Goal: Navigation & Orientation: Find specific page/section

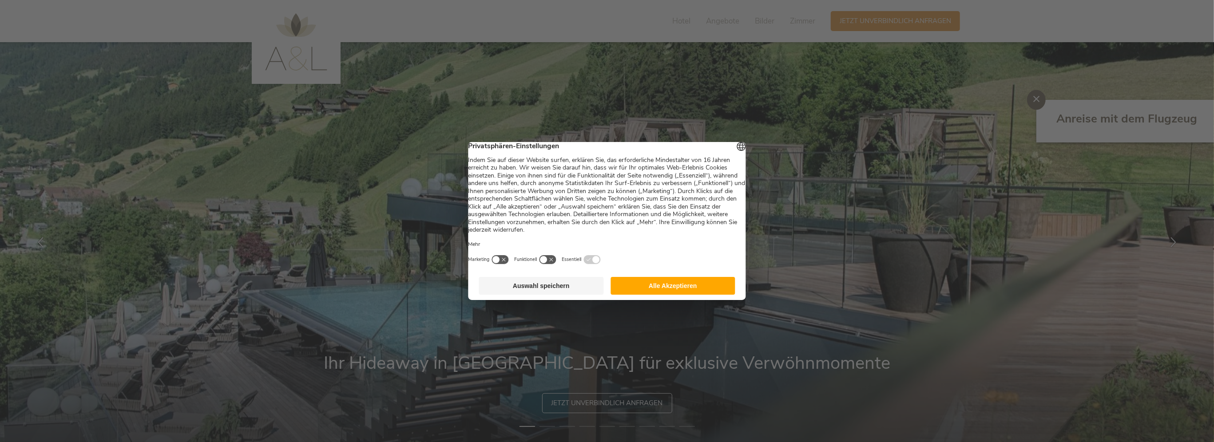
click at [665, 290] on button "Alle Akzeptieren" at bounding box center [673, 286] width 125 height 18
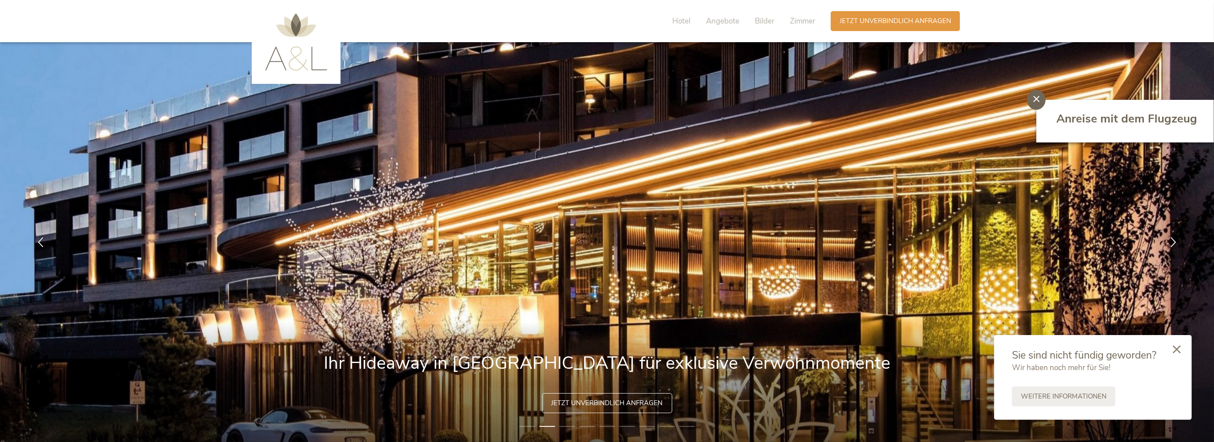
click at [1181, 351] on icon at bounding box center [1177, 350] width 8 height 8
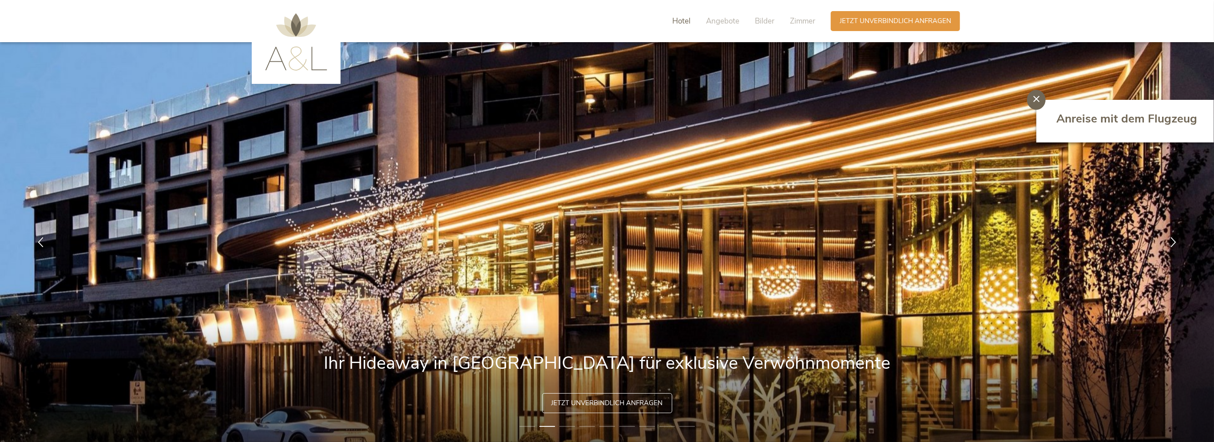
click at [689, 22] on span "Hotel" at bounding box center [682, 21] width 18 height 10
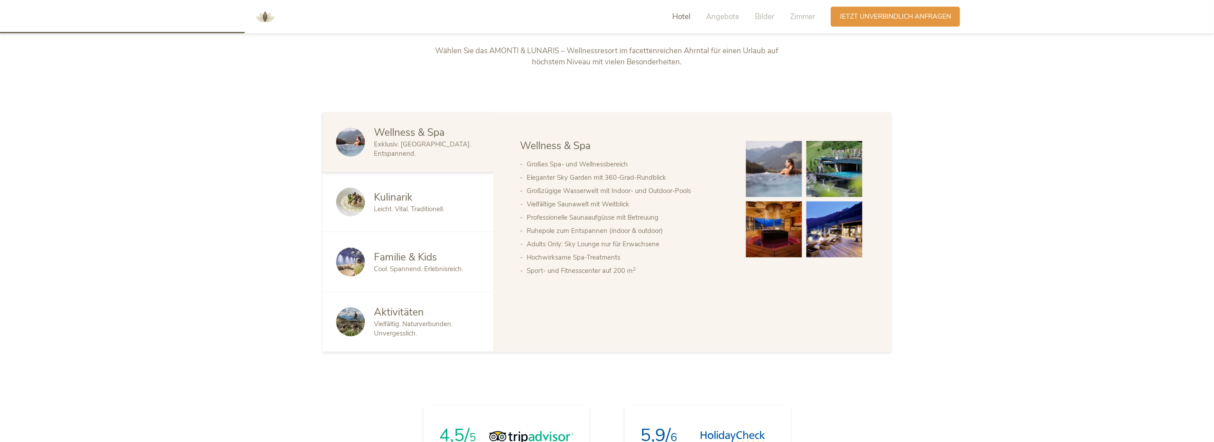
scroll to position [517, 0]
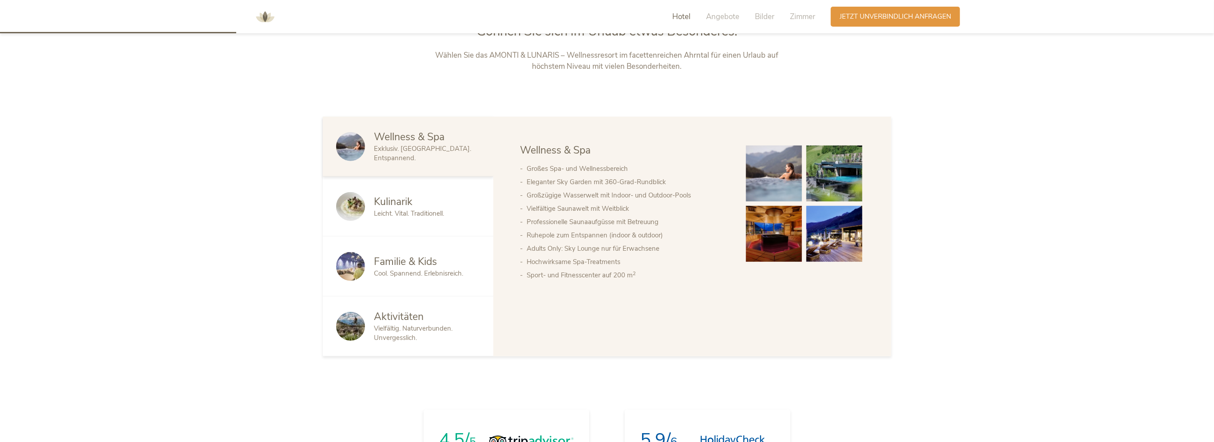
click at [437, 198] on div "Kulinarik" at bounding box center [427, 202] width 106 height 14
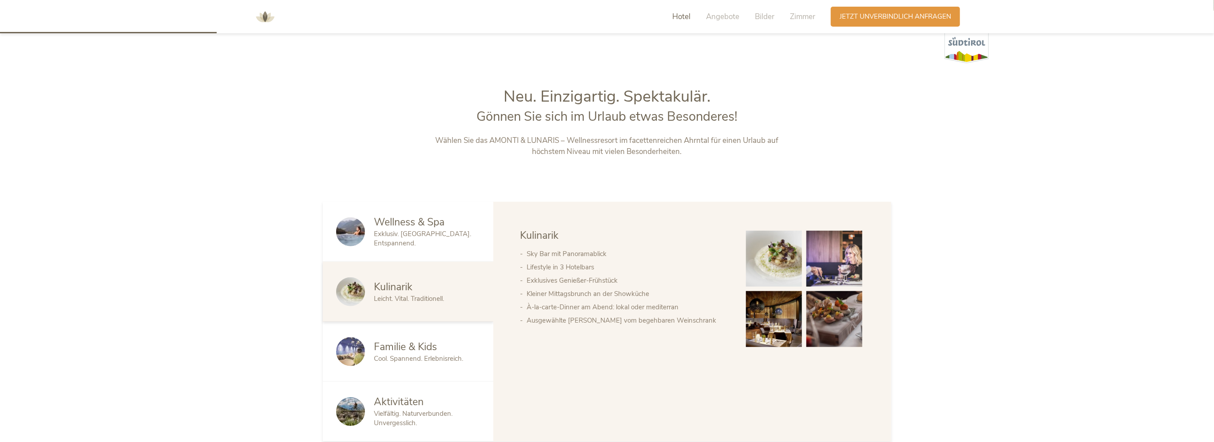
scroll to position [480, 0]
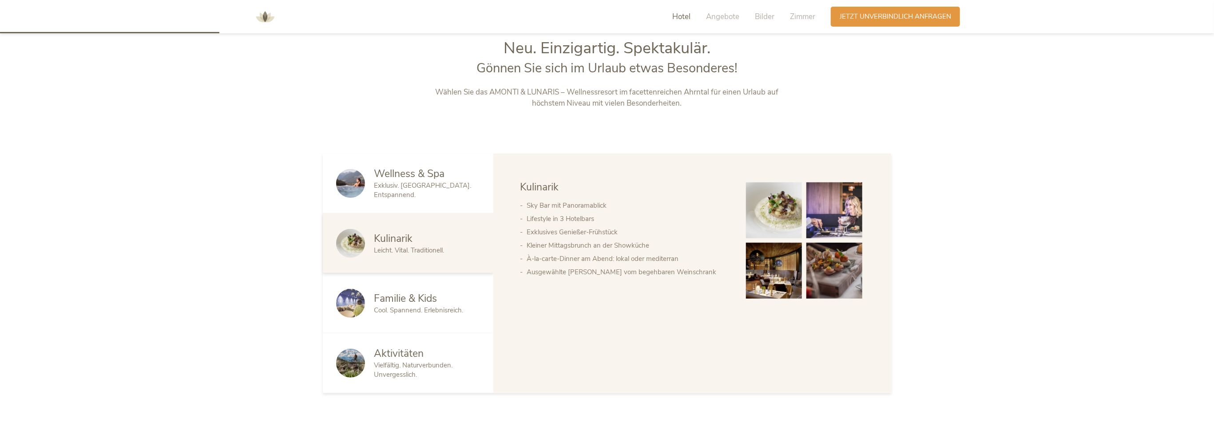
click at [382, 343] on div "Aktivitäten Vielfältig. Naturverbunden. Unvergesslich." at bounding box center [408, 364] width 171 height 60
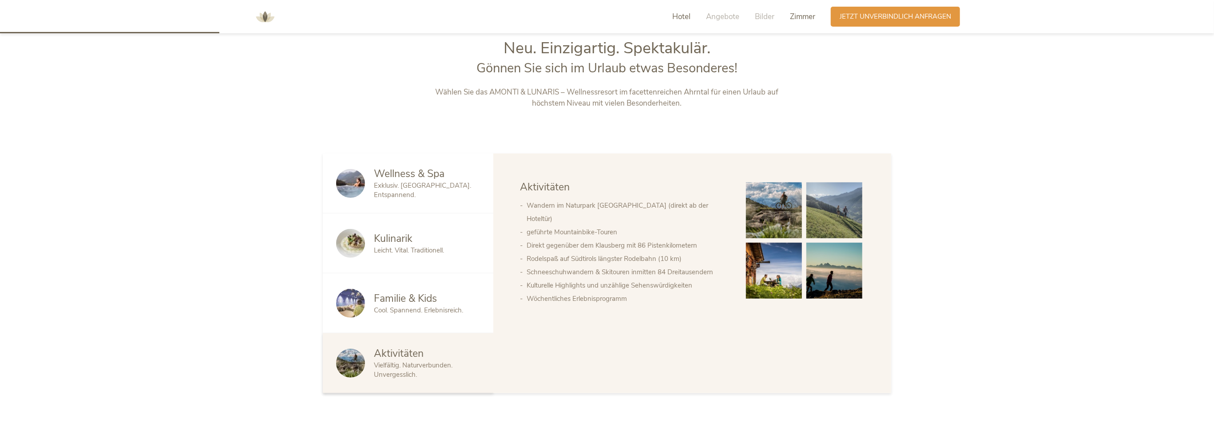
click at [798, 13] on span "Zimmer" at bounding box center [802, 17] width 25 height 10
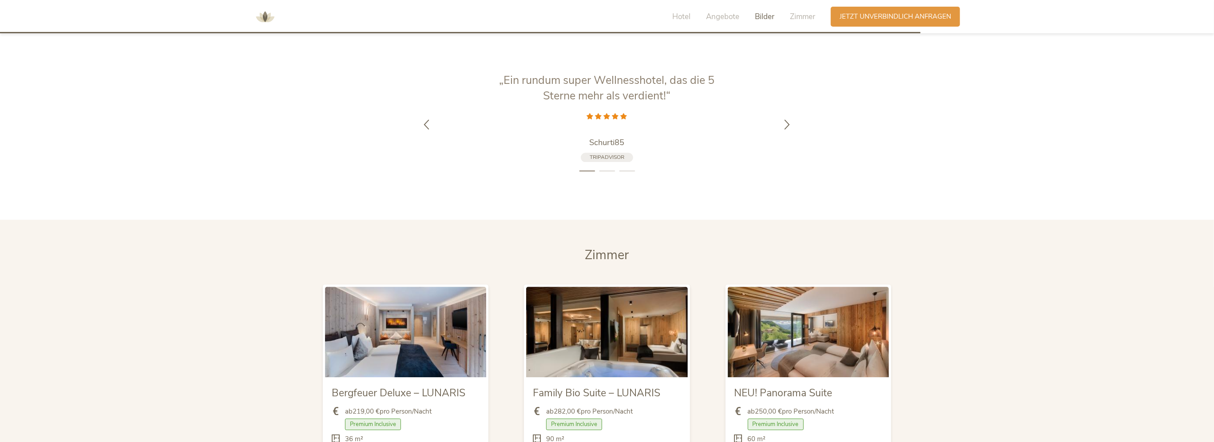
scroll to position [1953, 0]
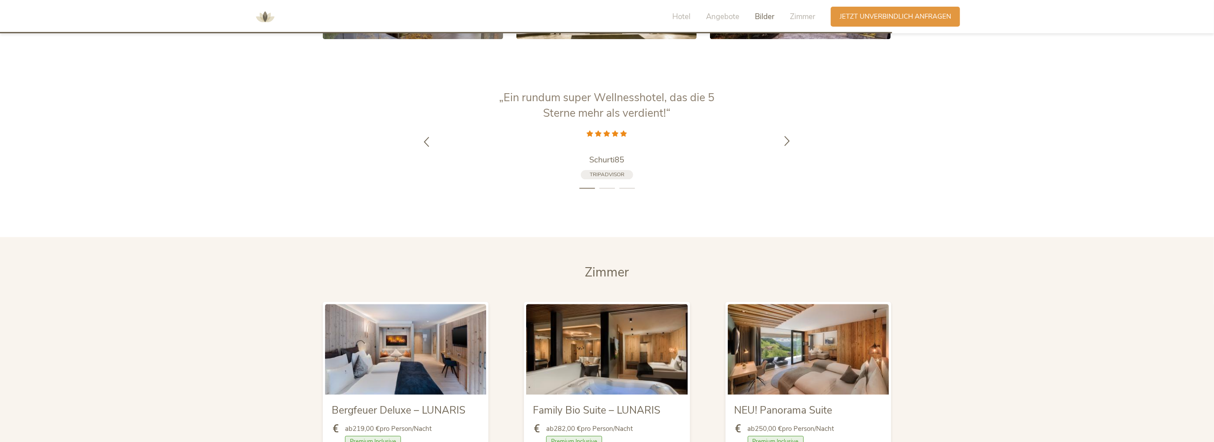
click at [786, 135] on icon at bounding box center [788, 140] width 10 height 10
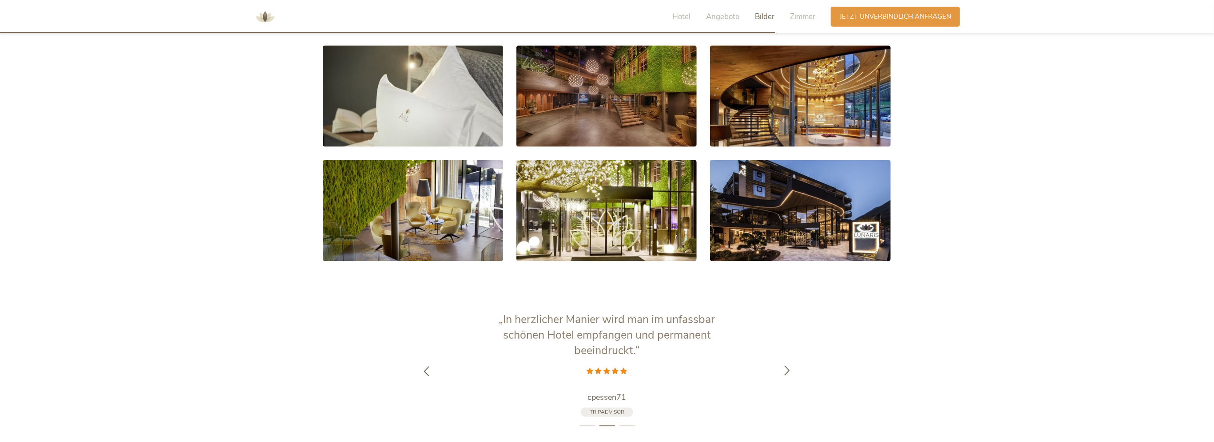
scroll to position [1509, 0]
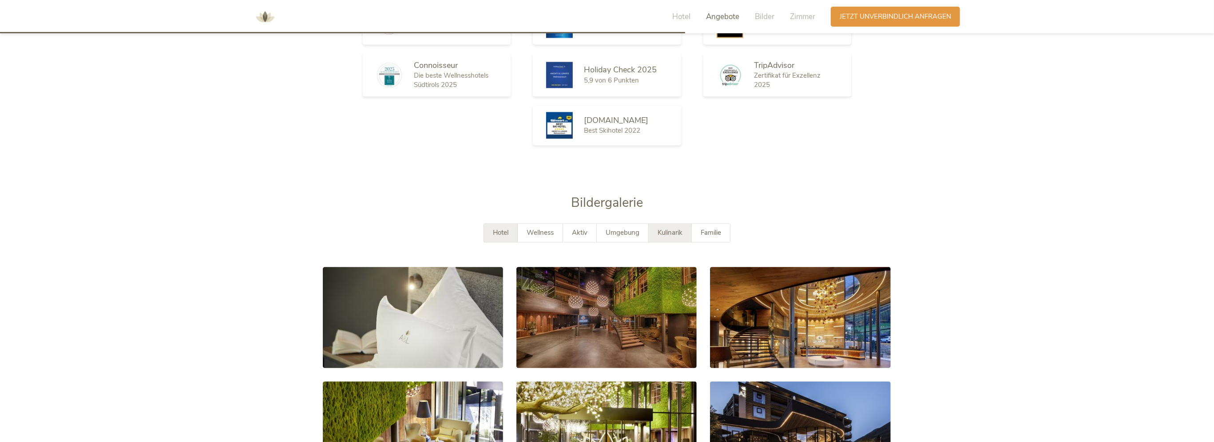
click at [669, 229] on span "Kulinarik" at bounding box center [670, 233] width 25 height 9
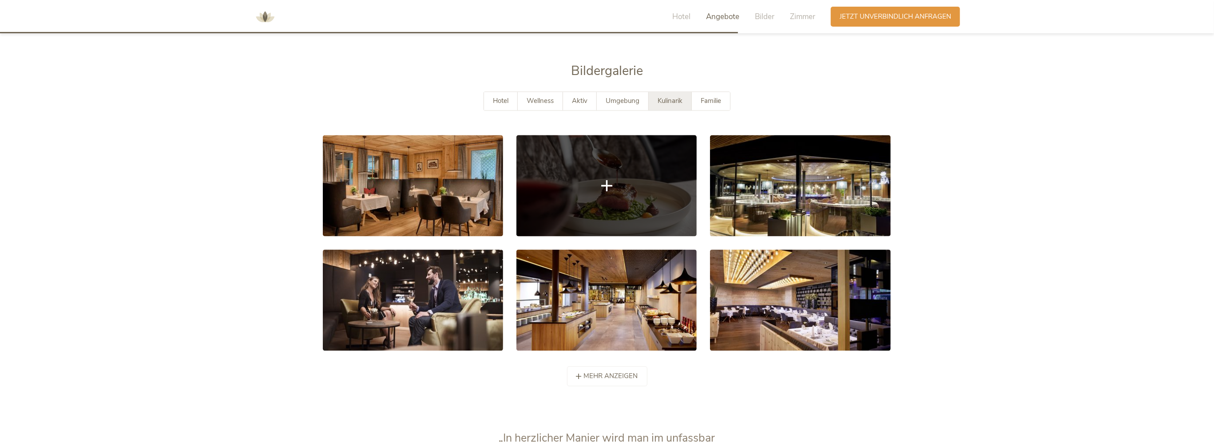
scroll to position [1642, 0]
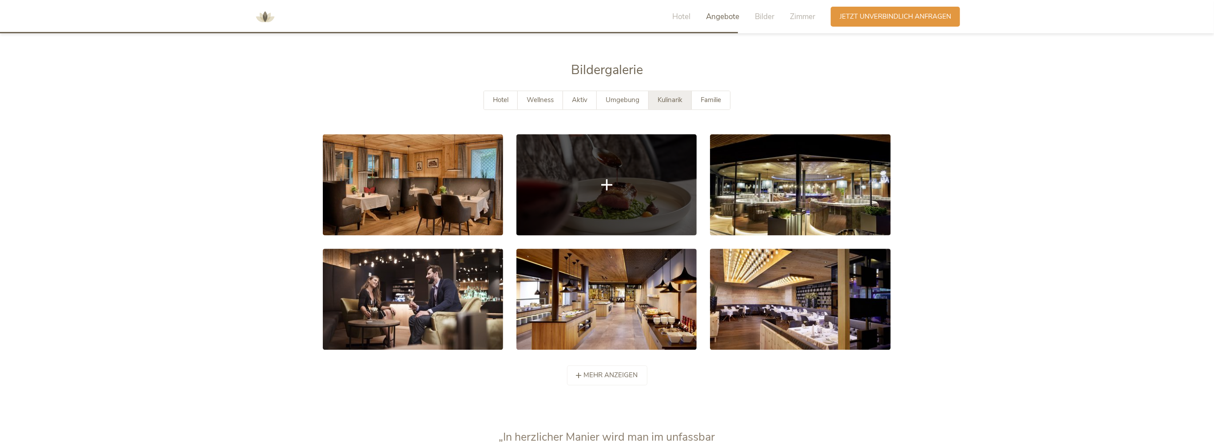
click at [603, 179] on icon at bounding box center [606, 184] width 11 height 11
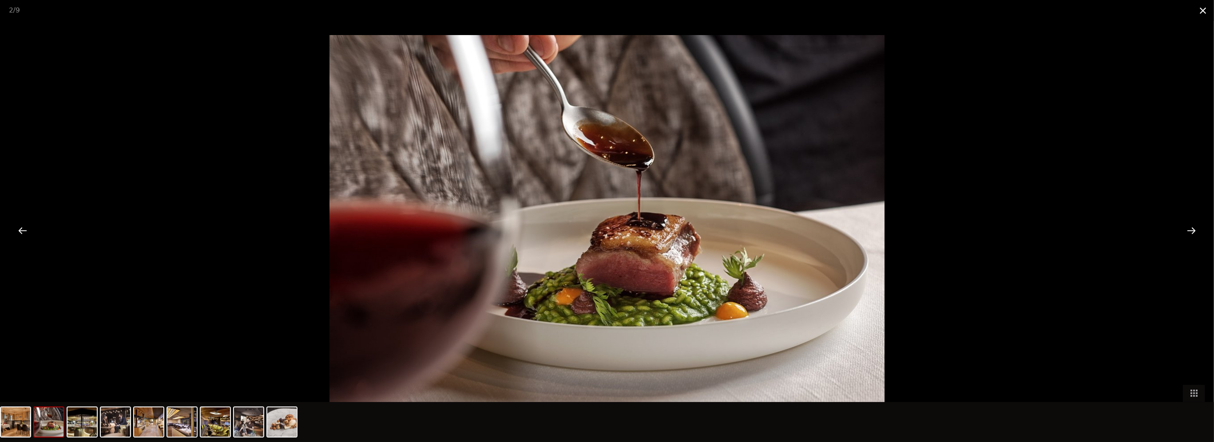
click at [1203, 11] on span at bounding box center [1203, 10] width 22 height 21
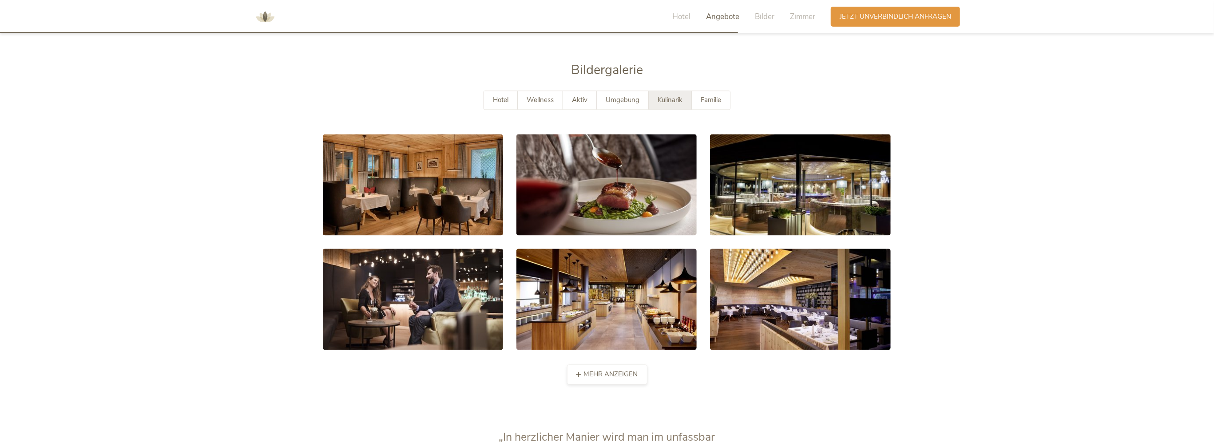
click at [607, 370] on span "mehr anzeigen" at bounding box center [611, 374] width 54 height 9
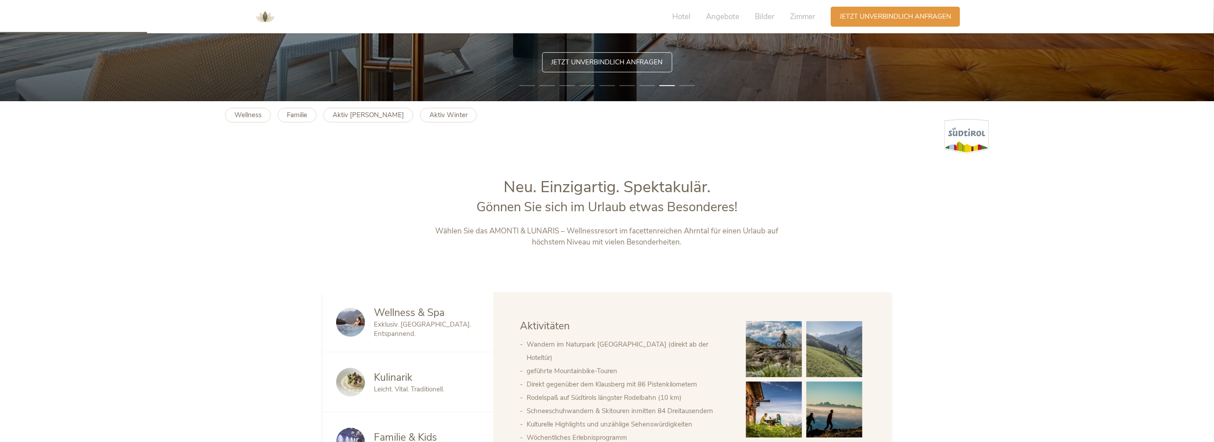
scroll to position [309, 0]
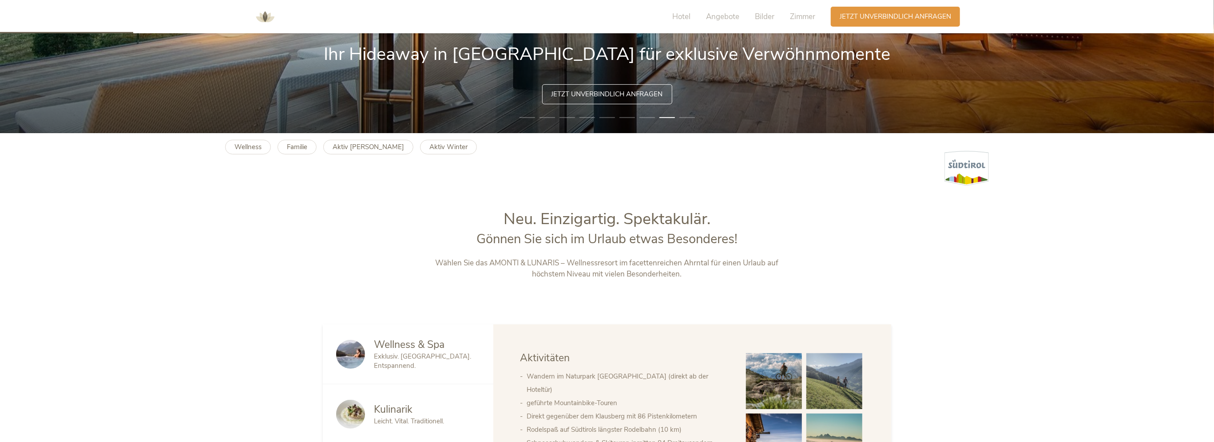
click at [434, 345] on span "Wellness & Spa" at bounding box center [409, 345] width 71 height 14
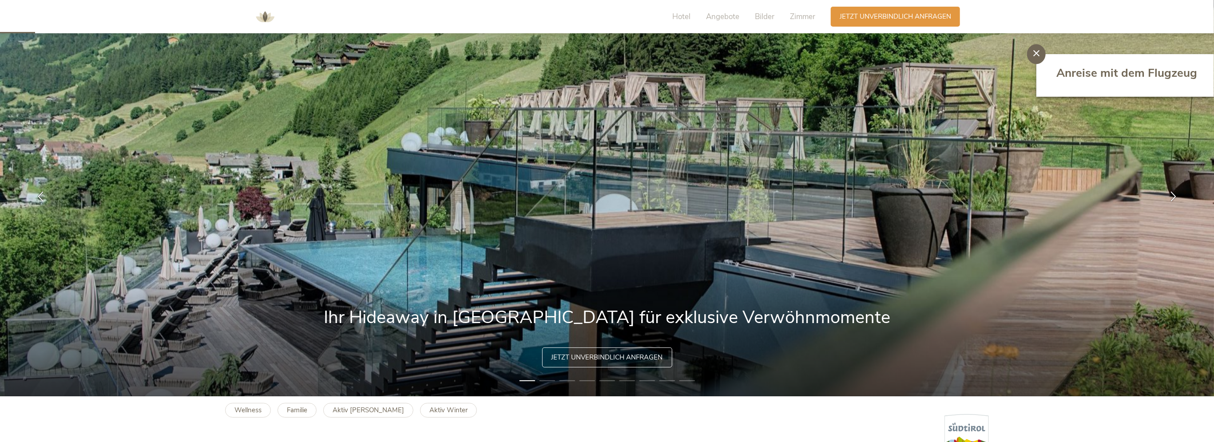
scroll to position [0, 0]
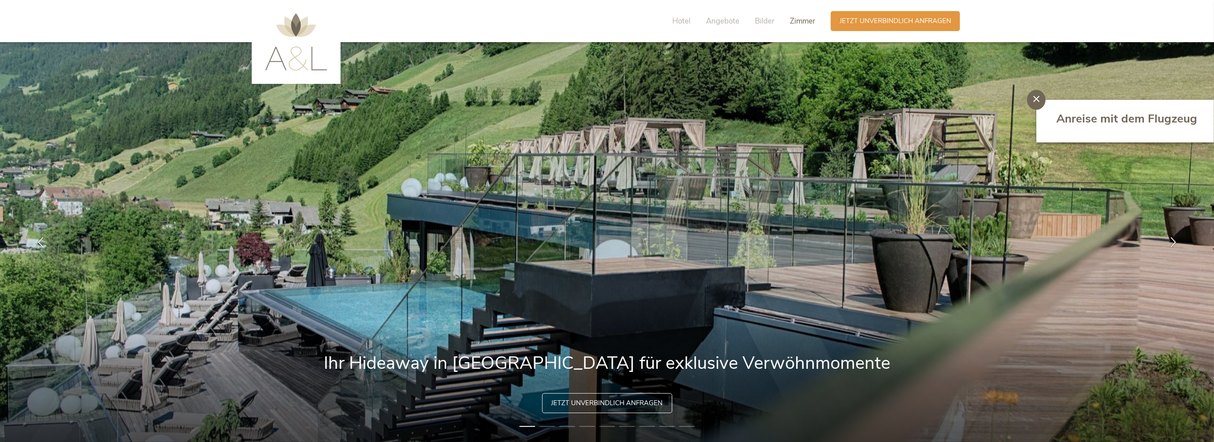
click at [790, 25] on span "Zimmer" at bounding box center [802, 21] width 25 height 10
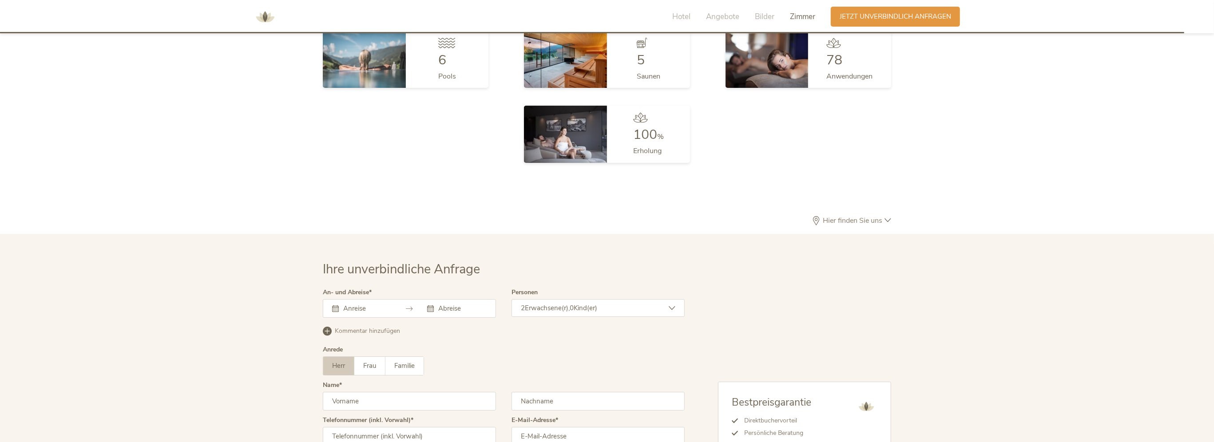
scroll to position [2816, 0]
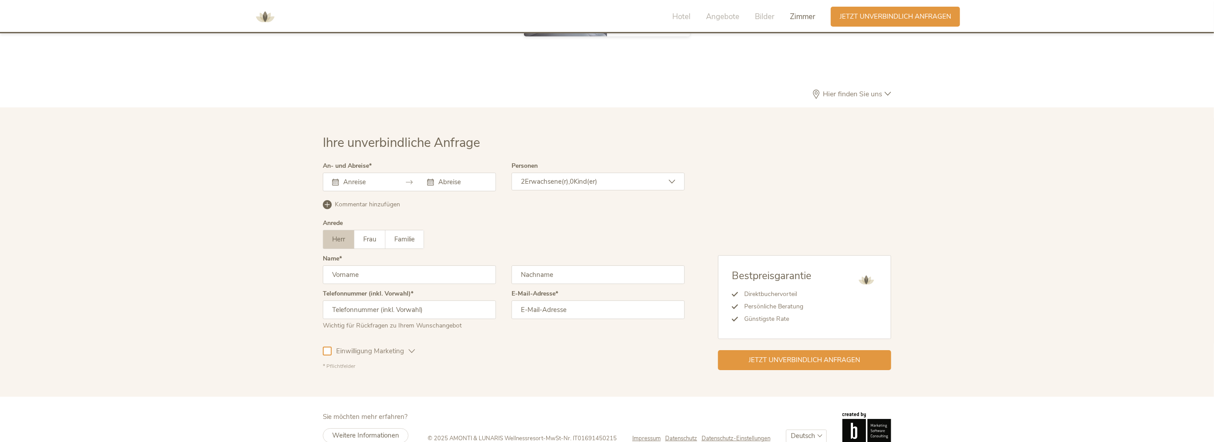
click at [266, 18] on img at bounding box center [265, 17] width 27 height 27
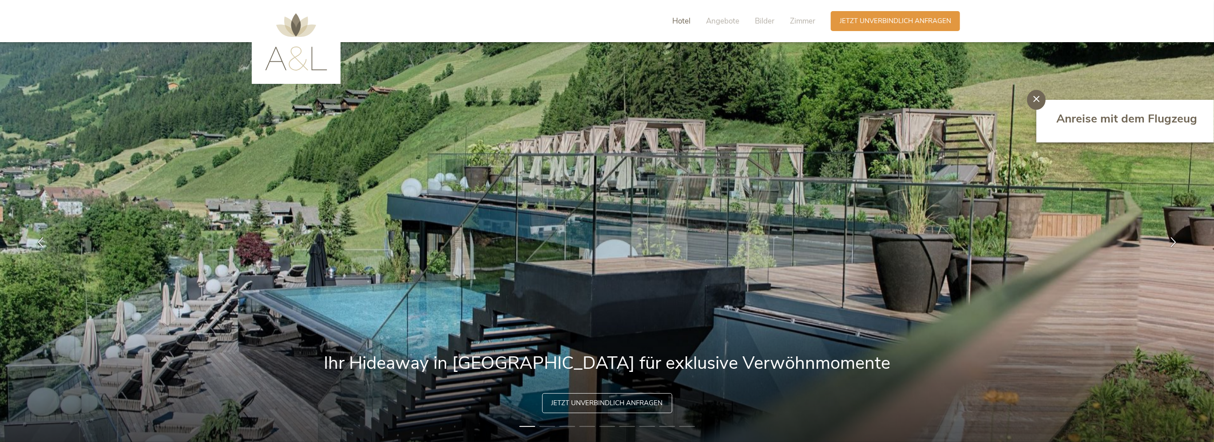
click at [683, 22] on span "Hotel" at bounding box center [682, 21] width 18 height 10
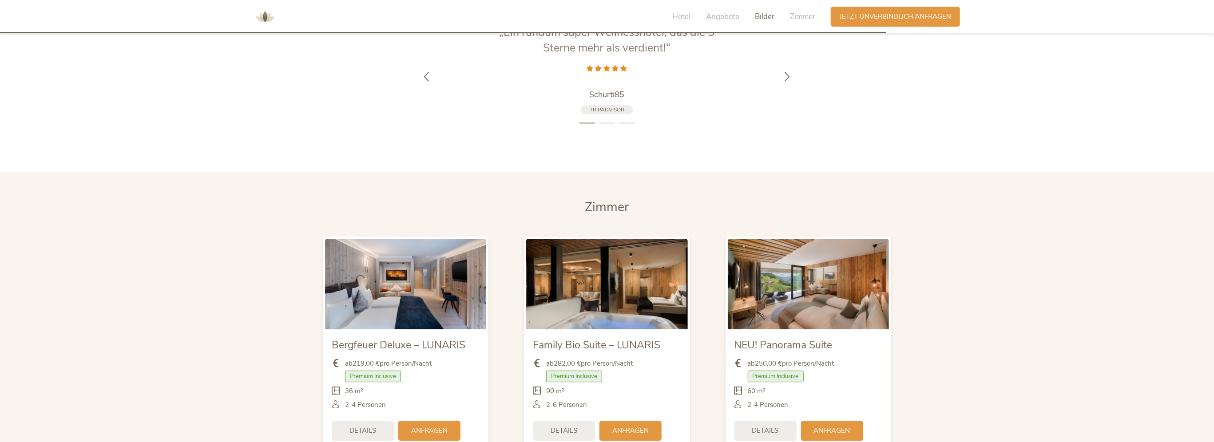
scroll to position [2161, 0]
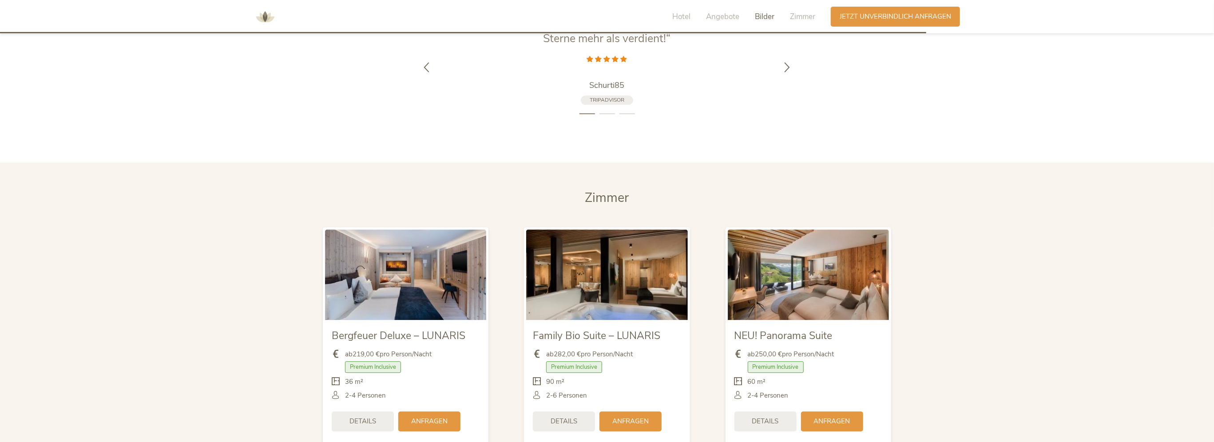
click at [927, 229] on section "Zimmer Zimmer Bergfeuer Deluxe – LUNARIS ab 219,00 € pro Person/Nacht Premium I…" at bounding box center [607, 322] width 1214 height 318
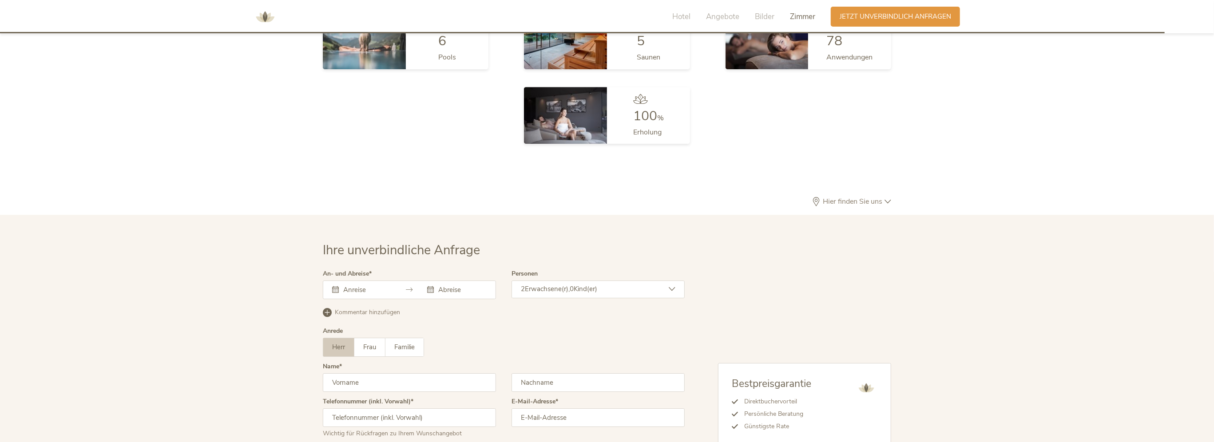
scroll to position [2390, 0]
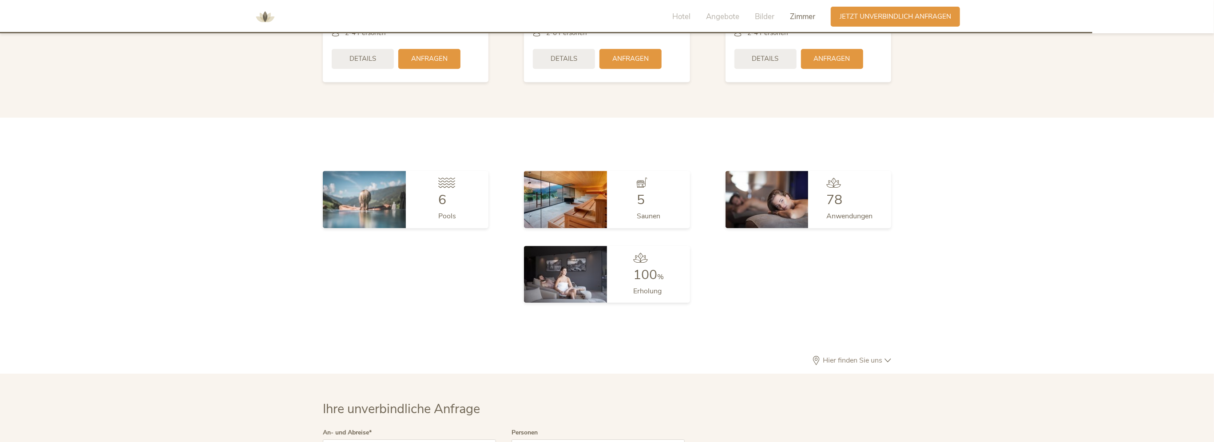
click at [808, 14] on span "Zimmer" at bounding box center [802, 17] width 25 height 10
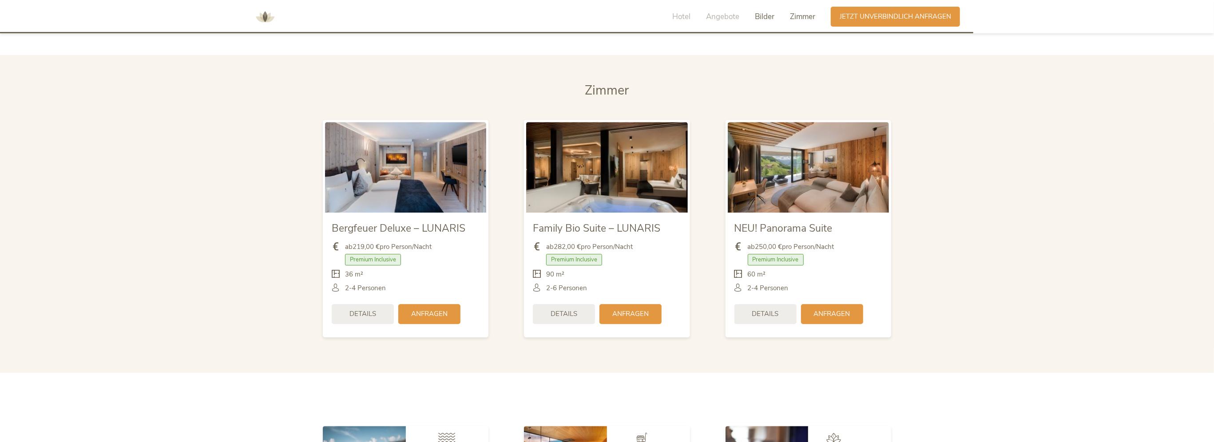
scroll to position [2130, 0]
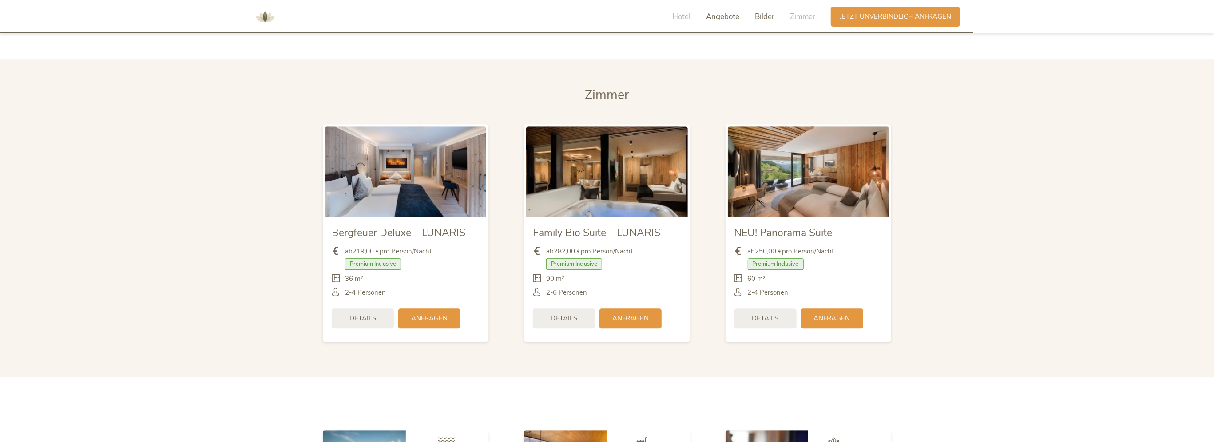
click at [723, 20] on span "Angebote" at bounding box center [722, 17] width 33 height 10
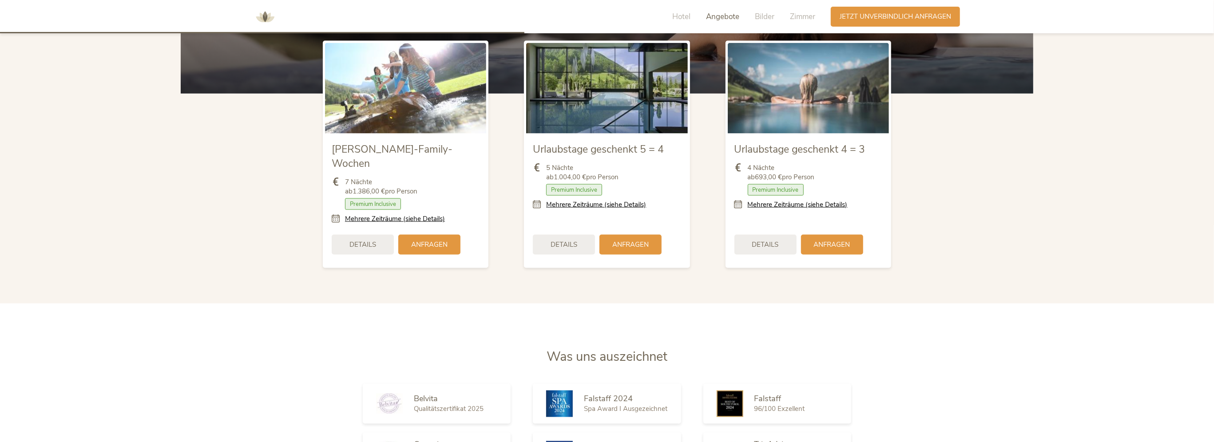
scroll to position [1000, 0]
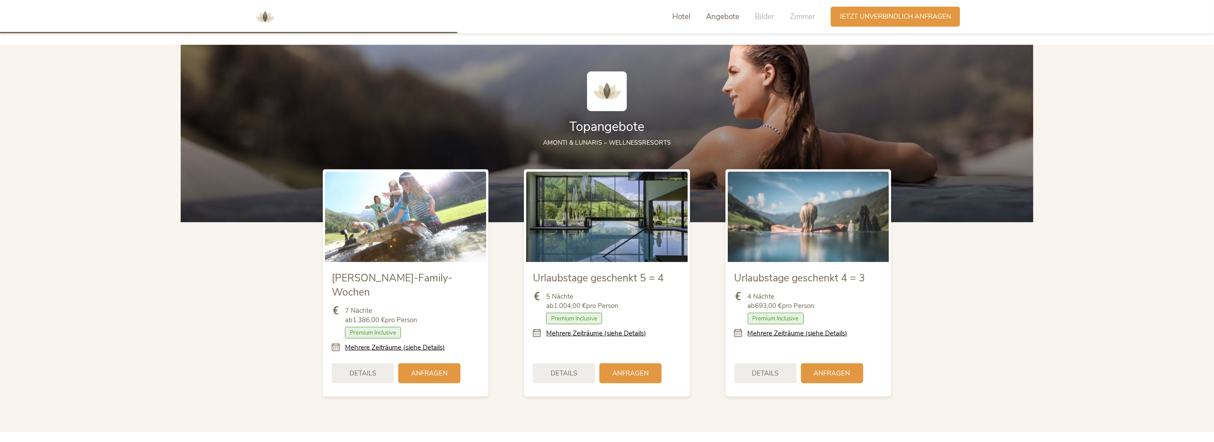
click at [723, 20] on span "Angebote" at bounding box center [722, 17] width 33 height 10
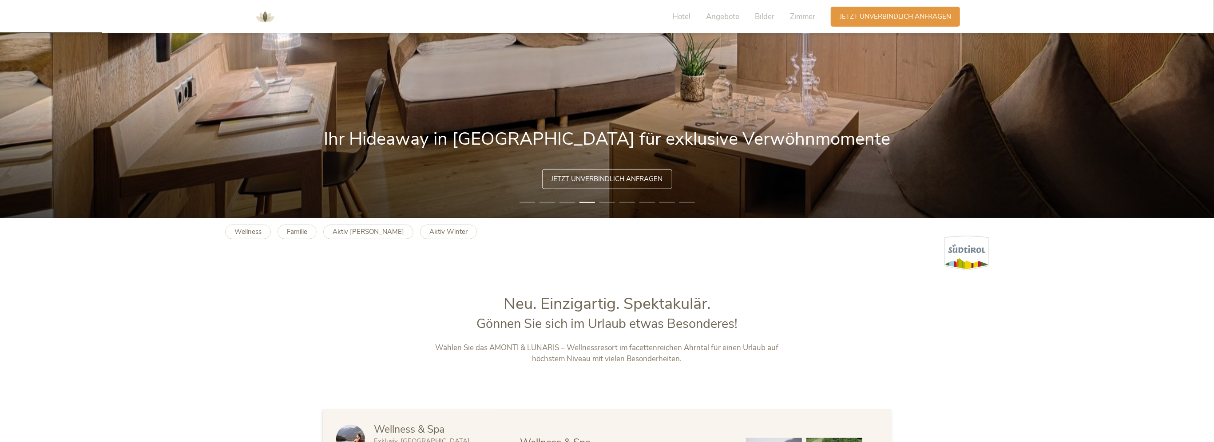
scroll to position [267, 0]
